Goal: Find specific page/section: Find specific page/section

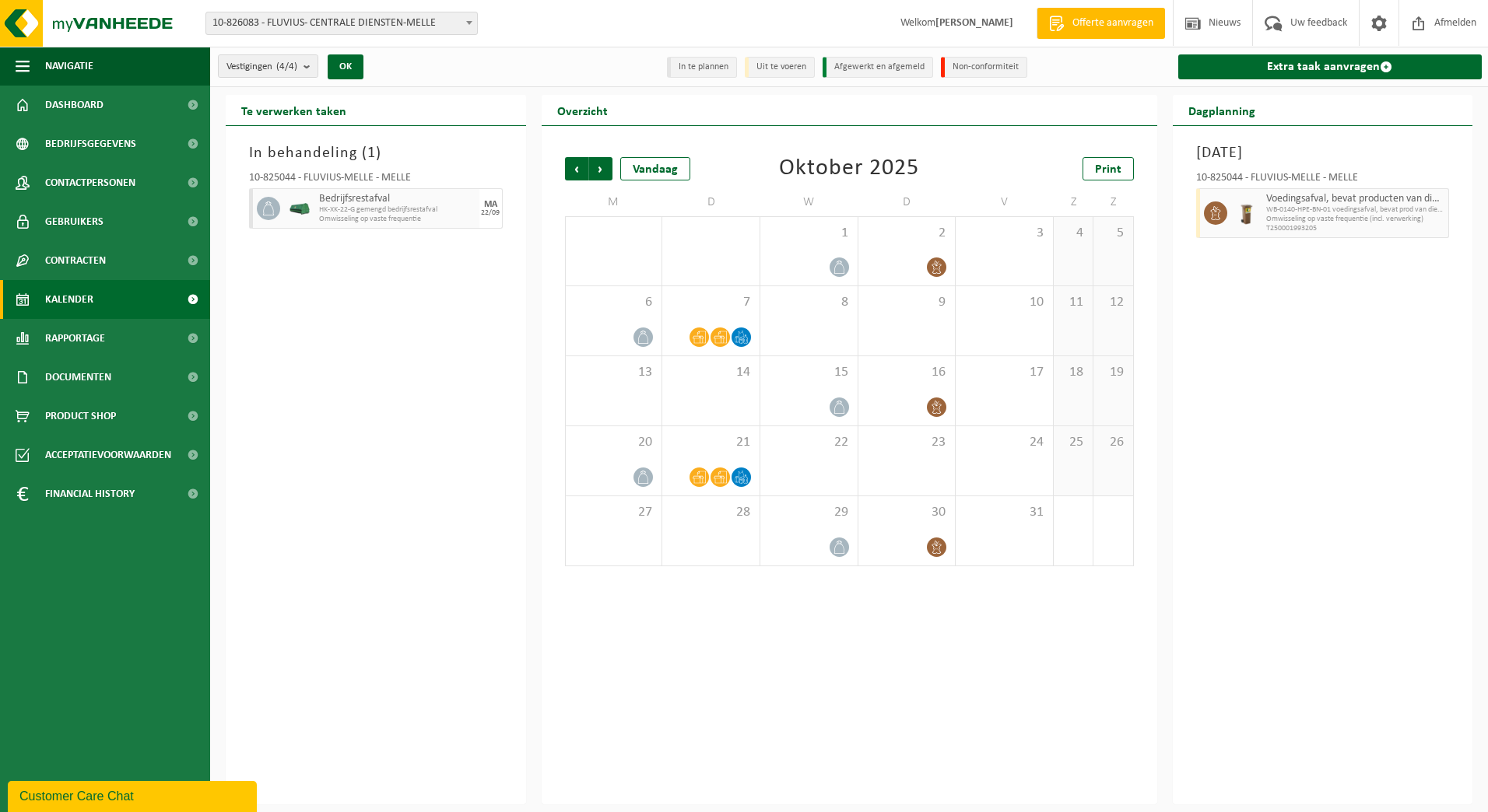
click at [474, 25] on span at bounding box center [470, 23] width 16 height 20
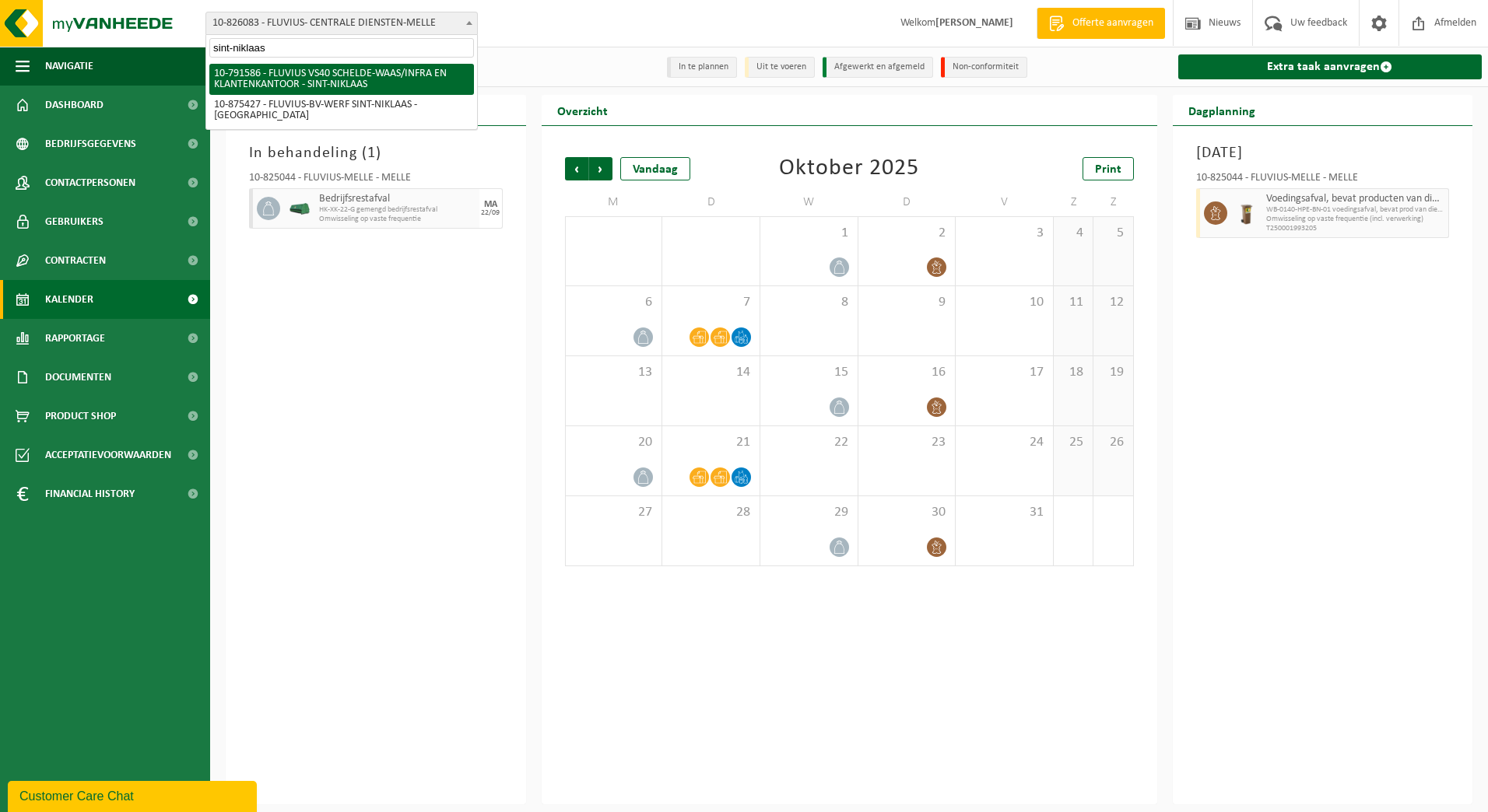
type input "sint-niklaas"
select select "30256"
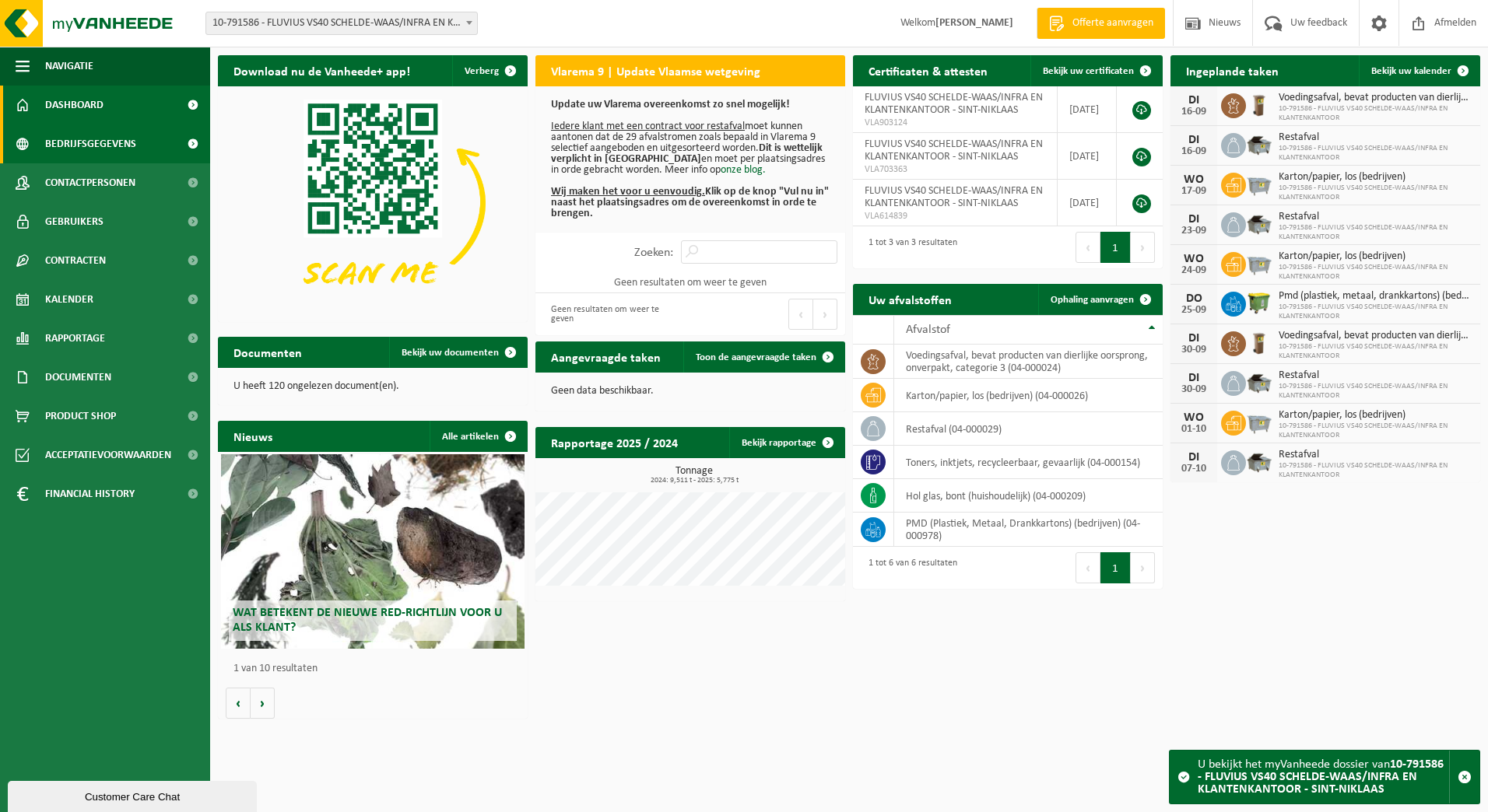
click at [101, 146] on span "Bedrijfsgegevens" at bounding box center [91, 144] width 91 height 39
